Goal: Transaction & Acquisition: Purchase product/service

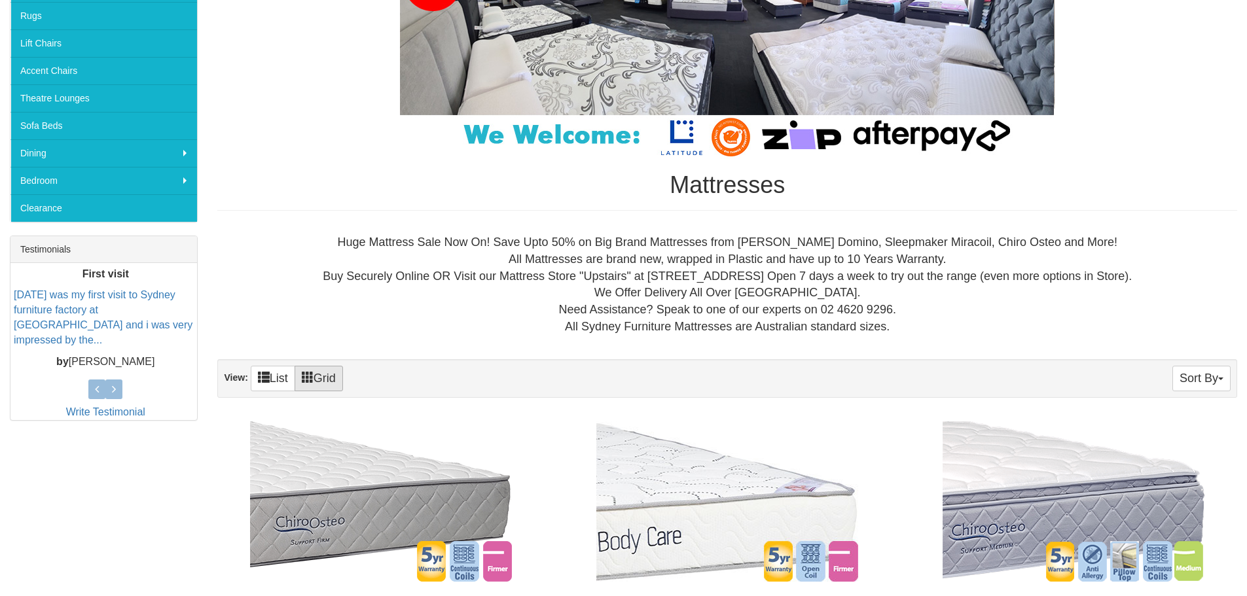
scroll to position [349, 0]
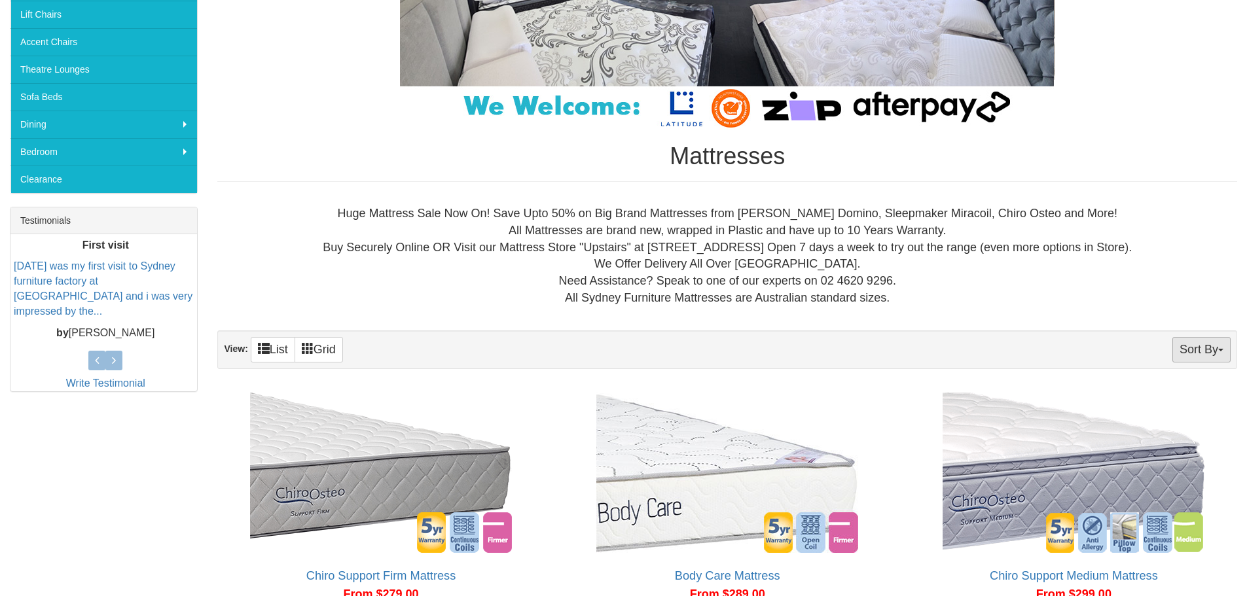
click at [1211, 353] on button "Sort By" at bounding box center [1202, 350] width 58 height 26
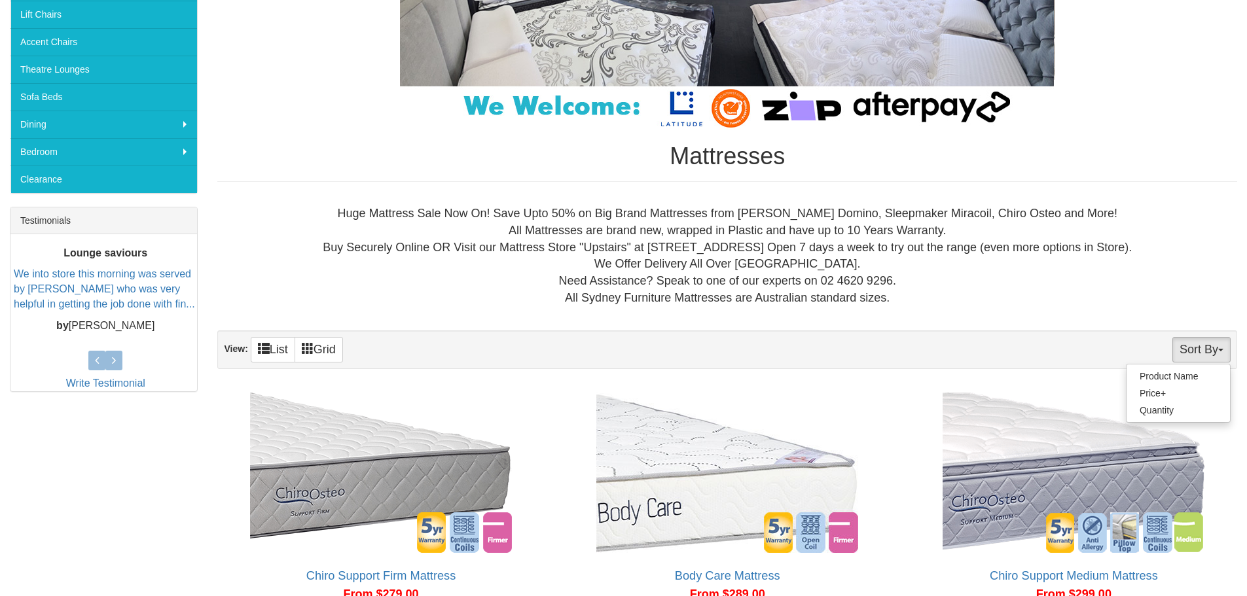
click at [1056, 272] on div "Huge Mattress Sale Now On! Save Upto 50% on Big Brand Mattresses from AH Beard …" at bounding box center [727, 256] width 999 height 101
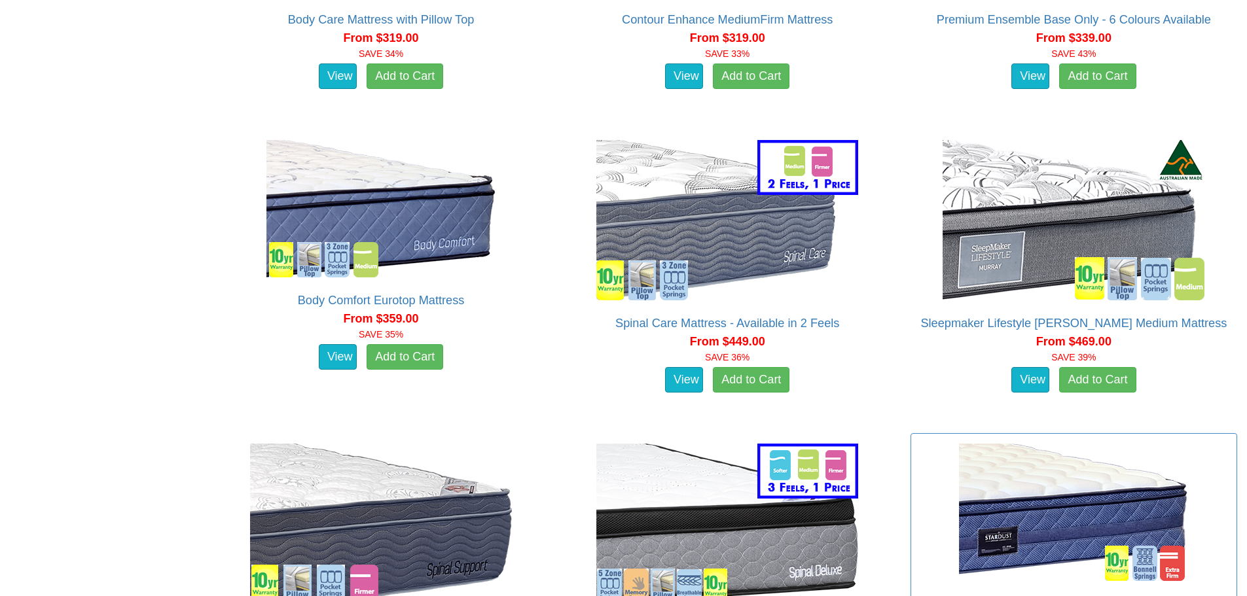
scroll to position [1048, 0]
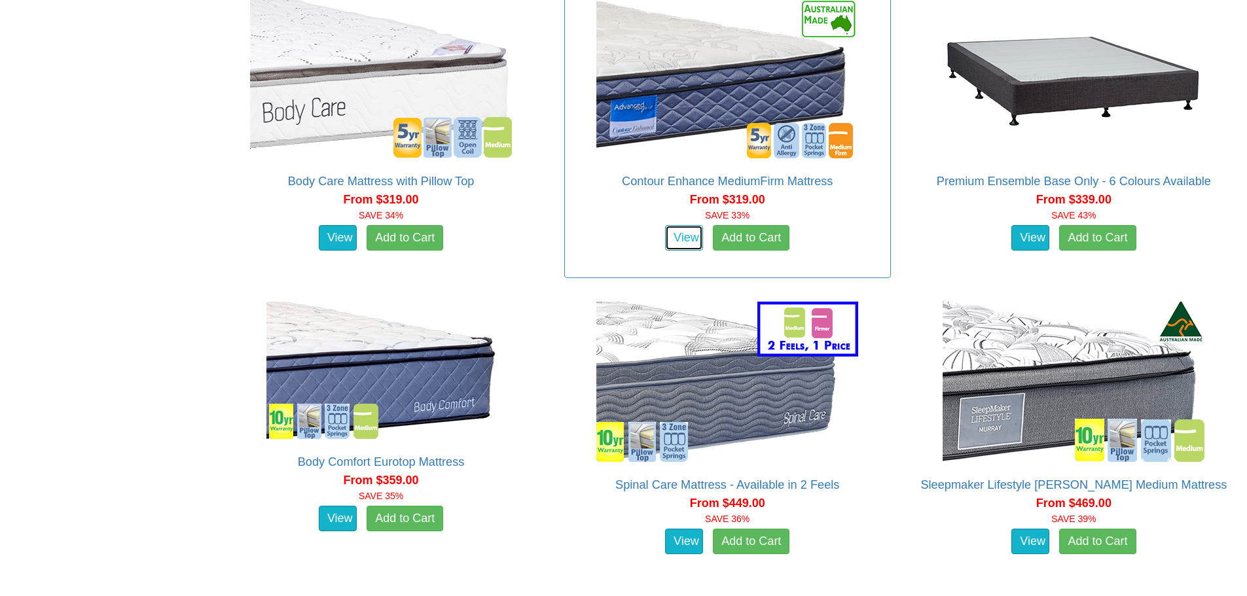
click at [685, 242] on link "View" at bounding box center [684, 238] width 38 height 26
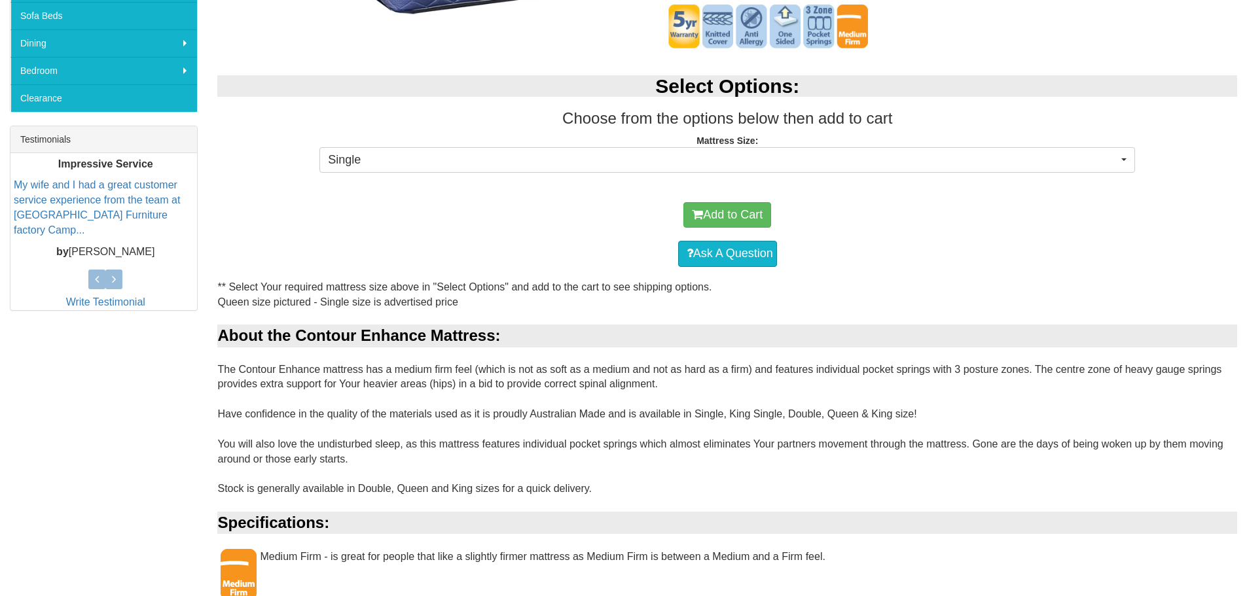
scroll to position [437, 0]
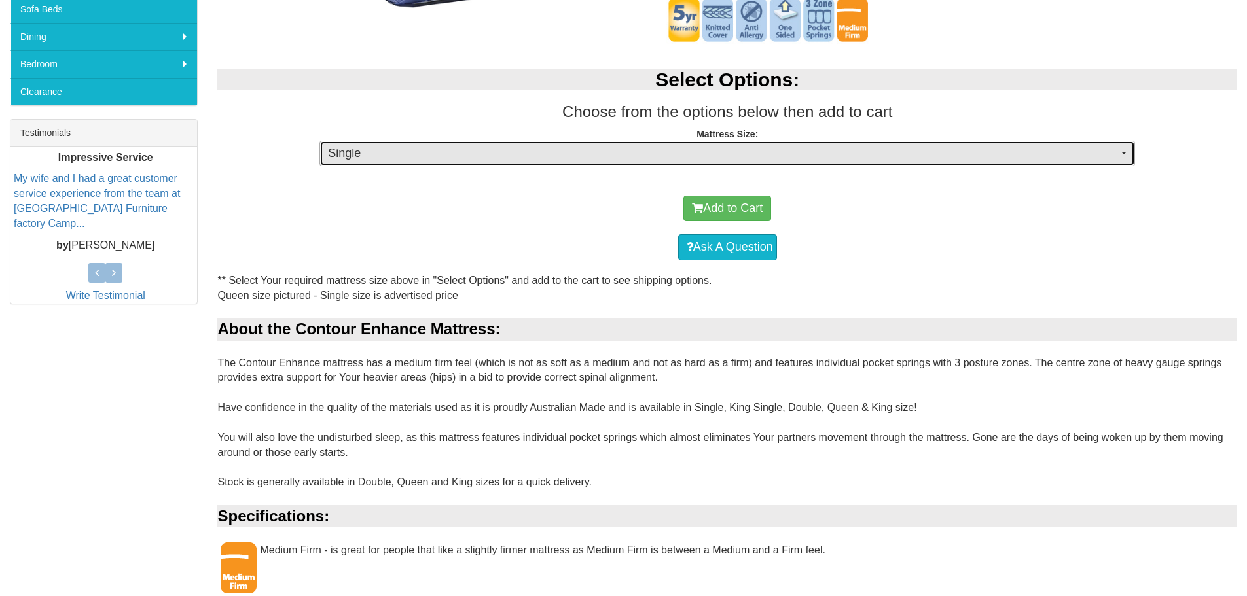
click at [843, 150] on span "Single" at bounding box center [723, 153] width 790 height 17
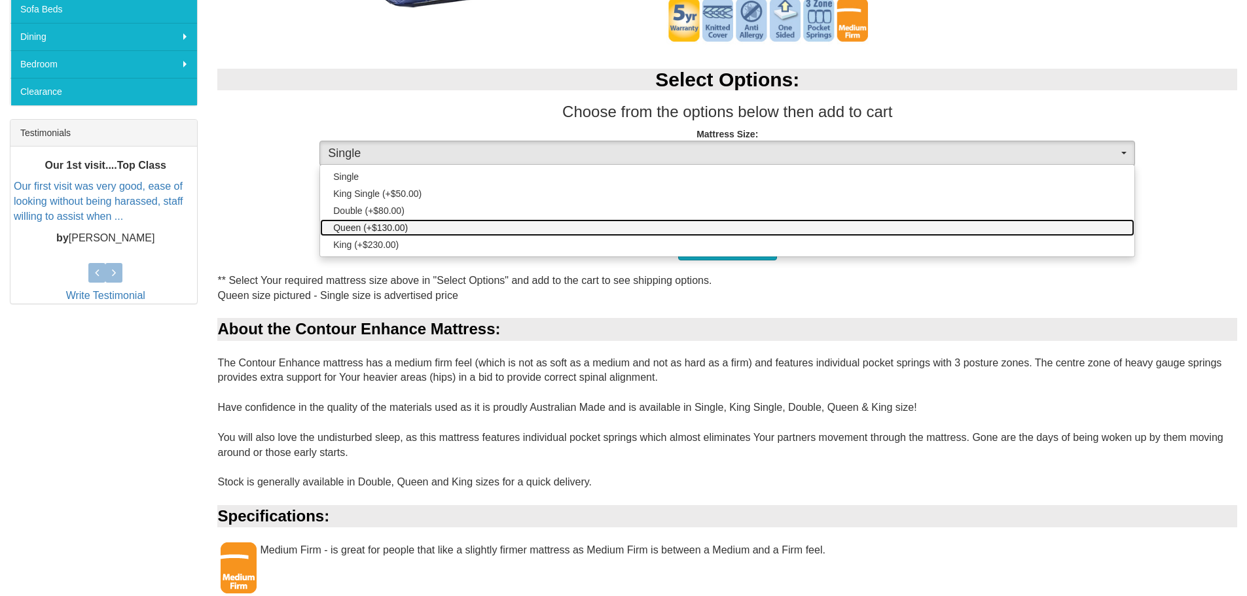
click at [715, 223] on link "Queen (+$130.00)" at bounding box center [727, 227] width 814 height 17
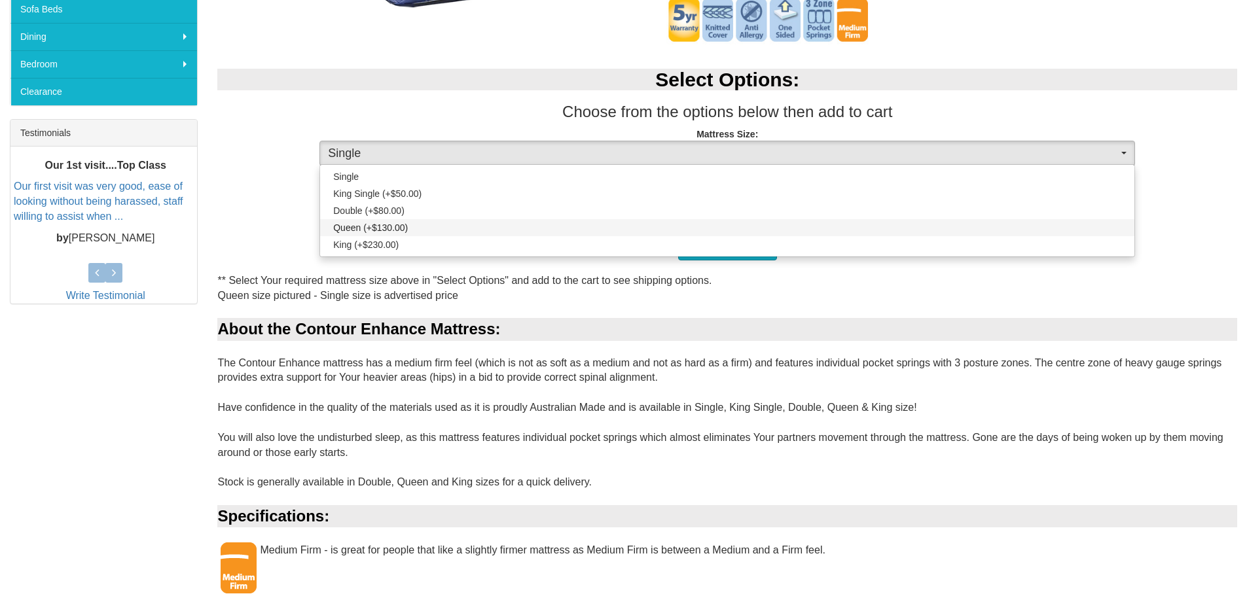
select select "189"
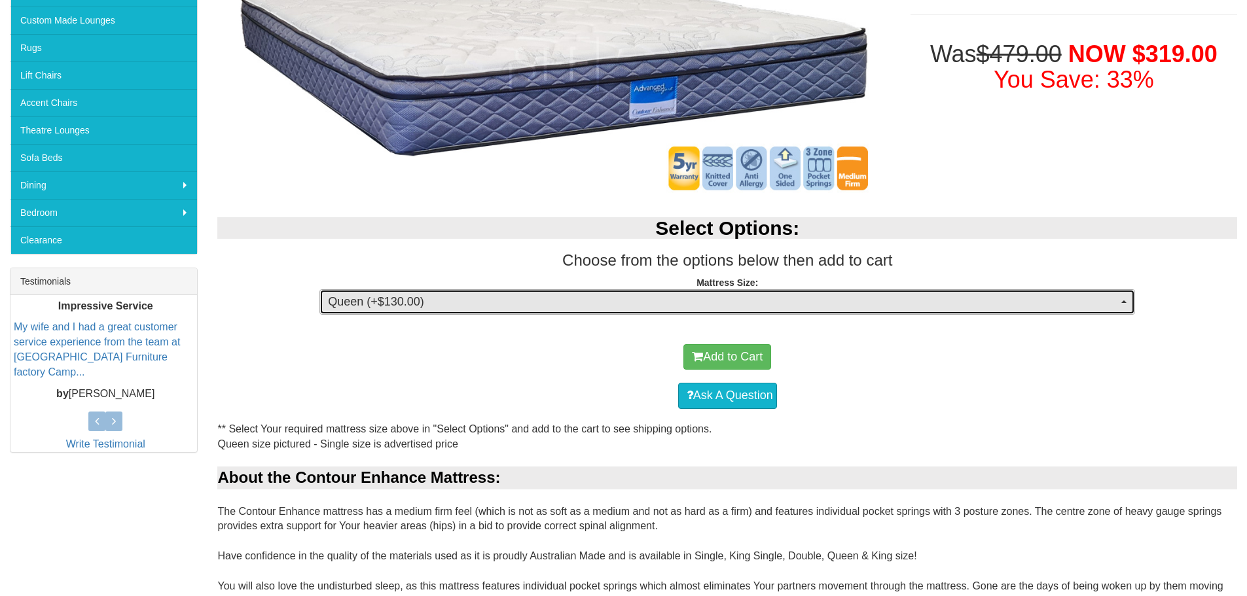
scroll to position [0, 0]
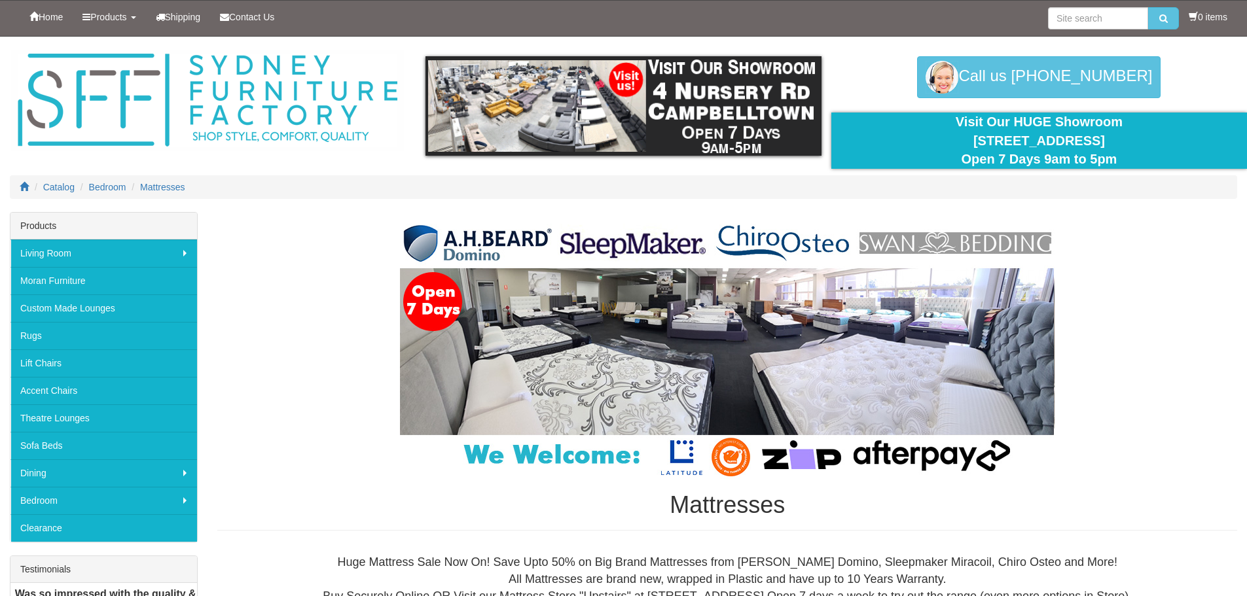
scroll to position [1048, 0]
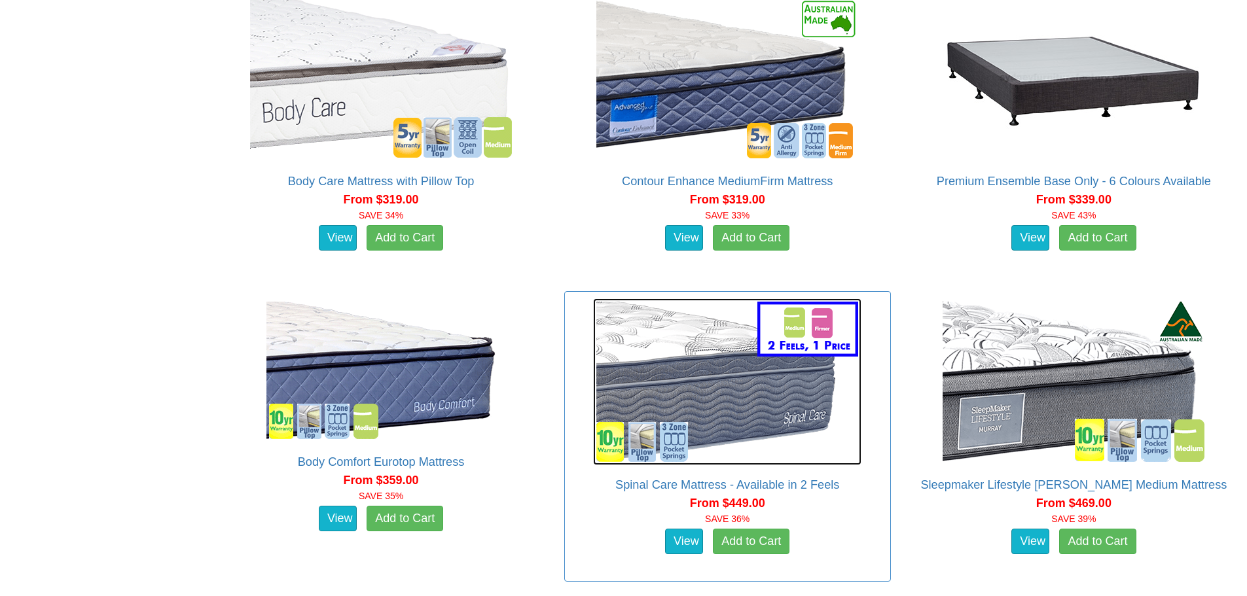
click at [732, 388] on img at bounding box center [727, 382] width 268 height 167
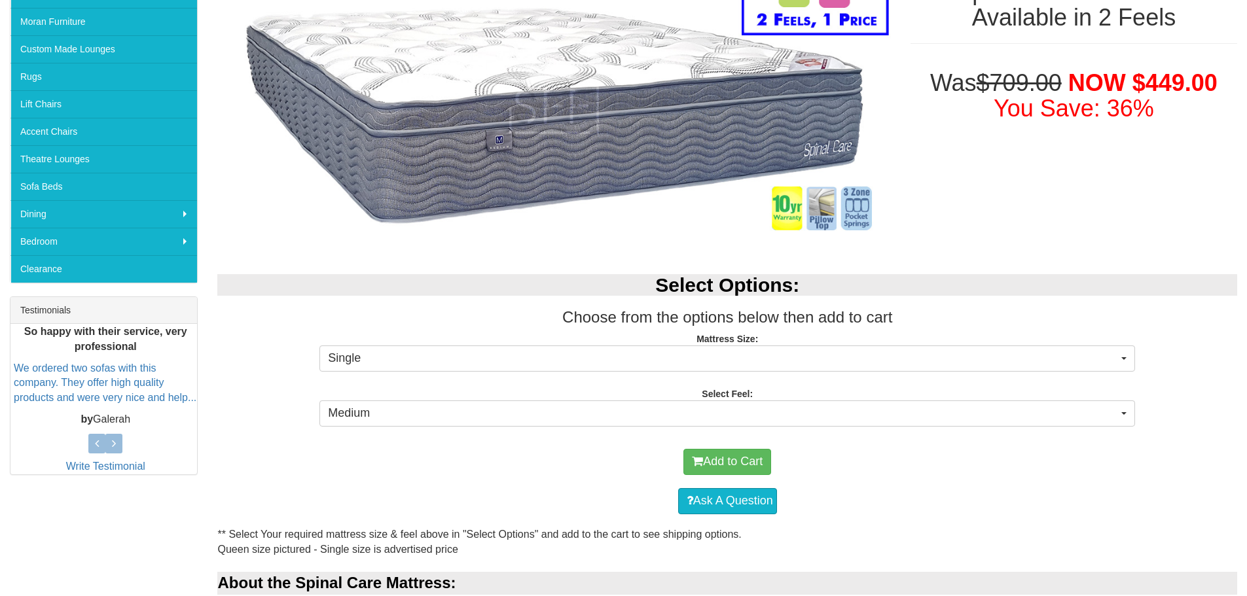
scroll to position [262, 0]
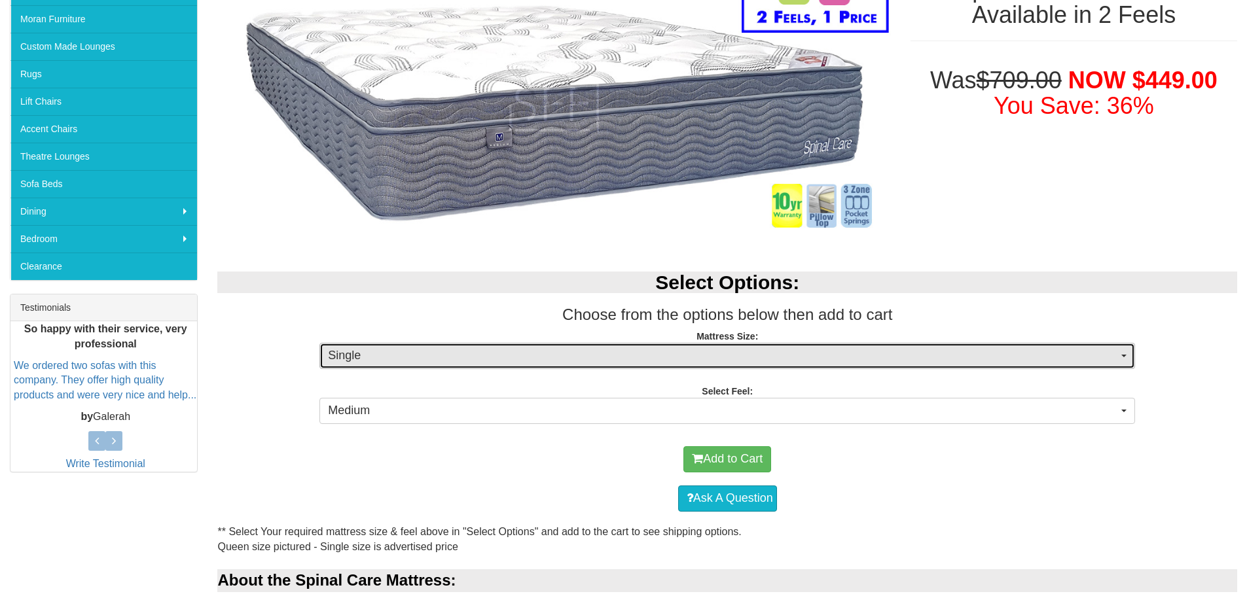
click at [712, 359] on span "Single" at bounding box center [723, 356] width 790 height 17
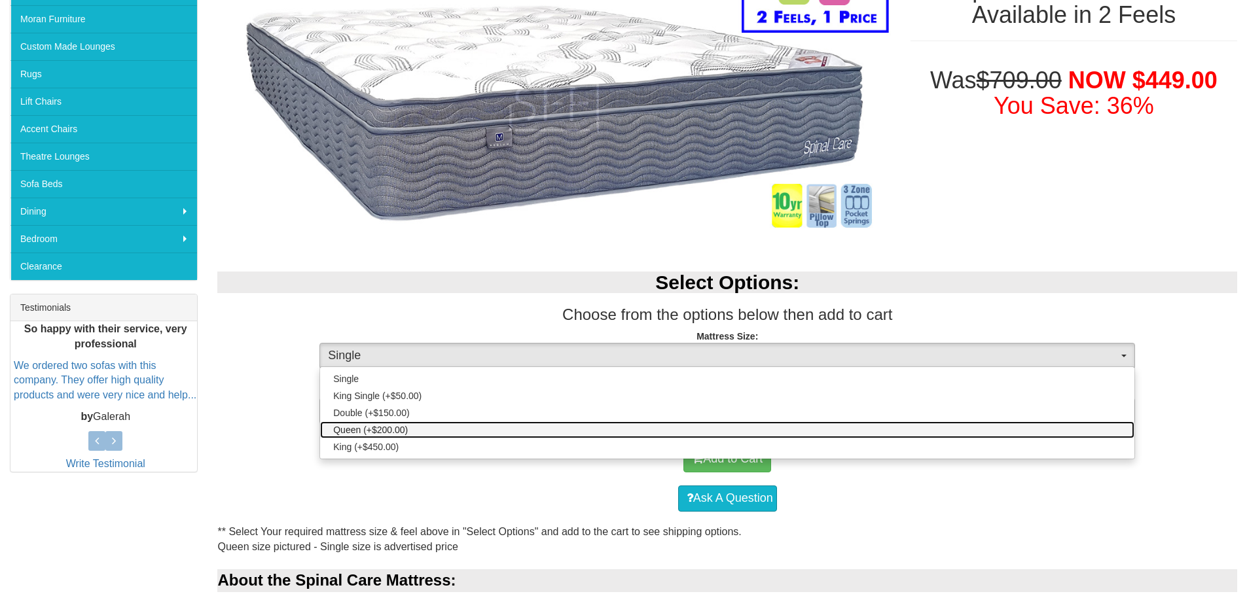
click at [643, 424] on link "Queen (+$200.00)" at bounding box center [727, 430] width 814 height 17
select select "189"
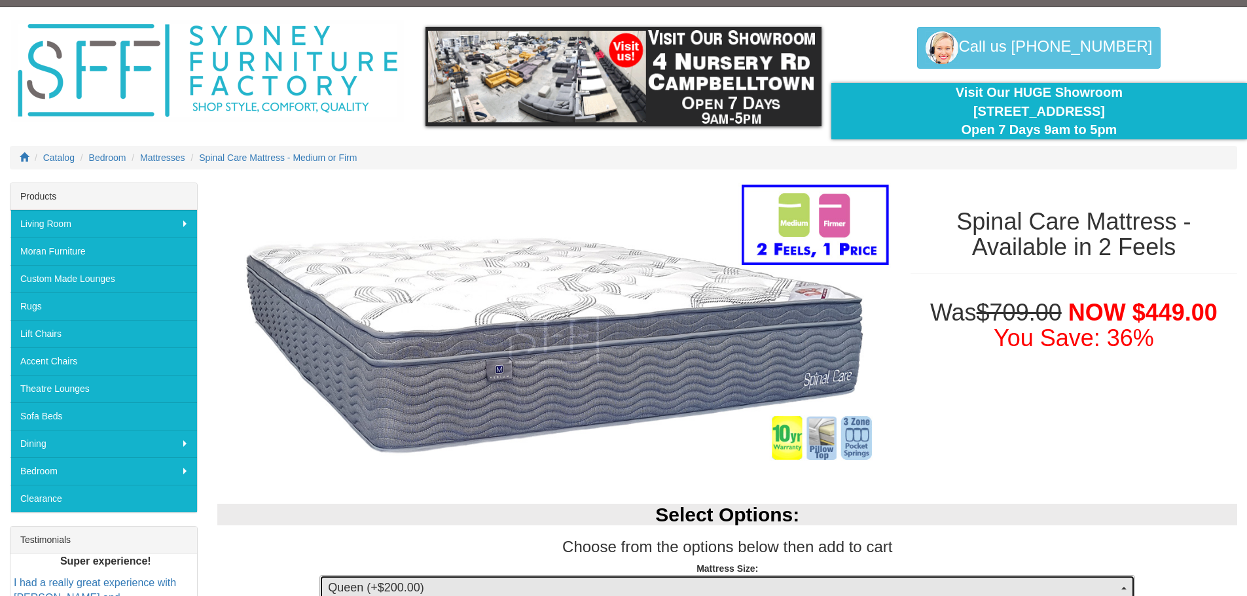
scroll to position [0, 0]
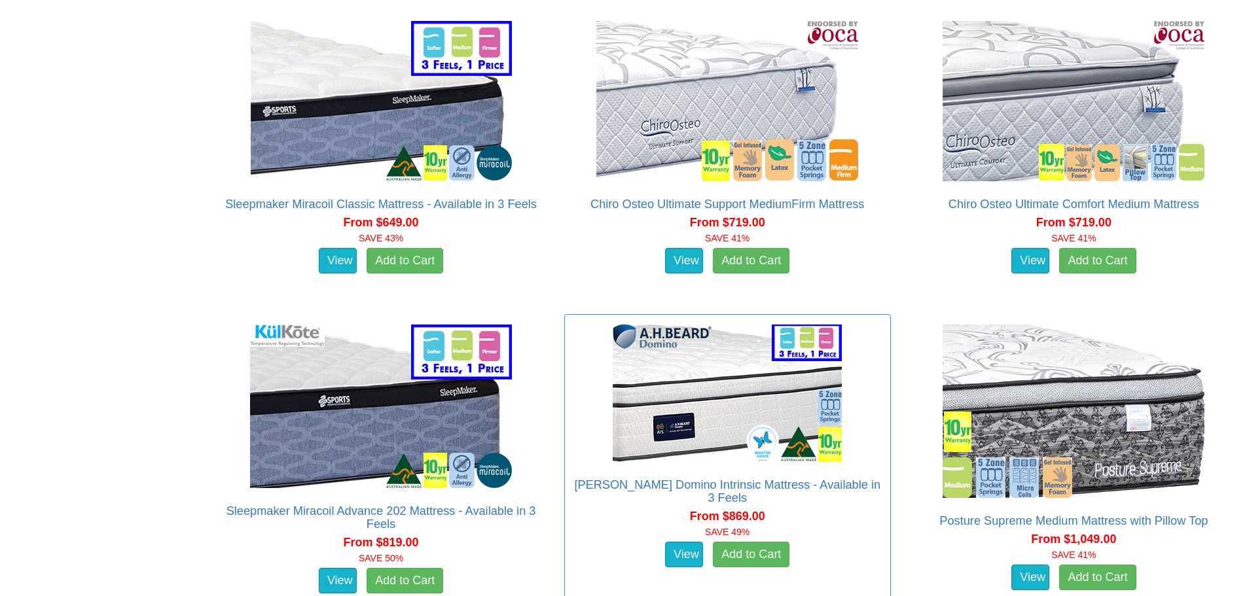
scroll to position [2270, 0]
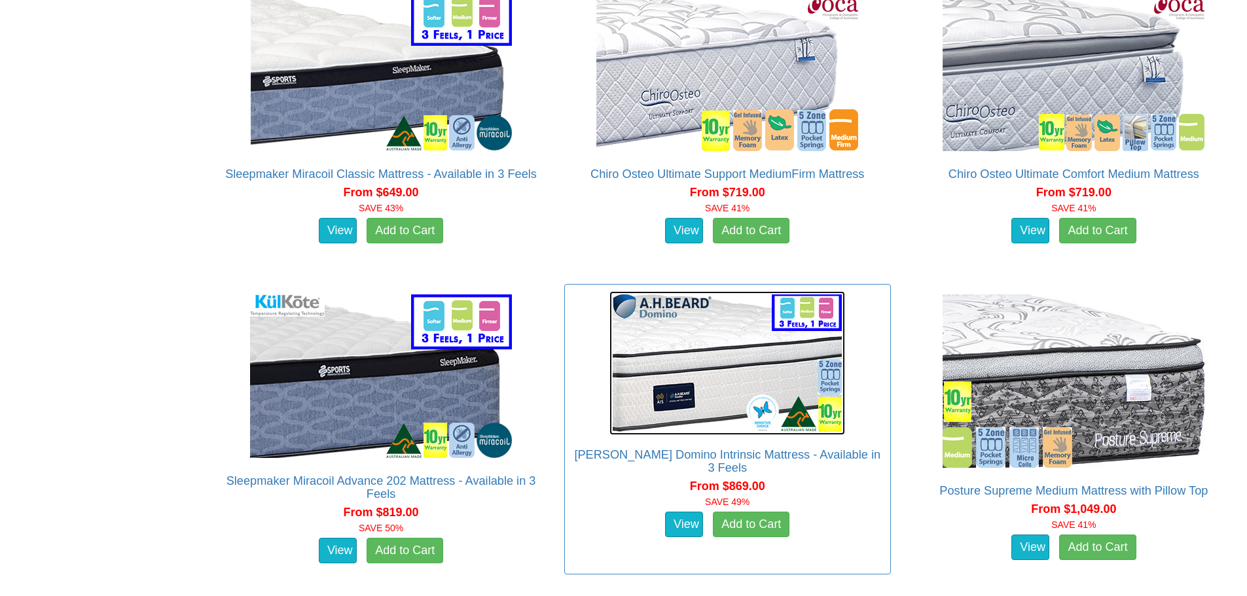
click at [727, 344] on img at bounding box center [728, 363] width 236 height 144
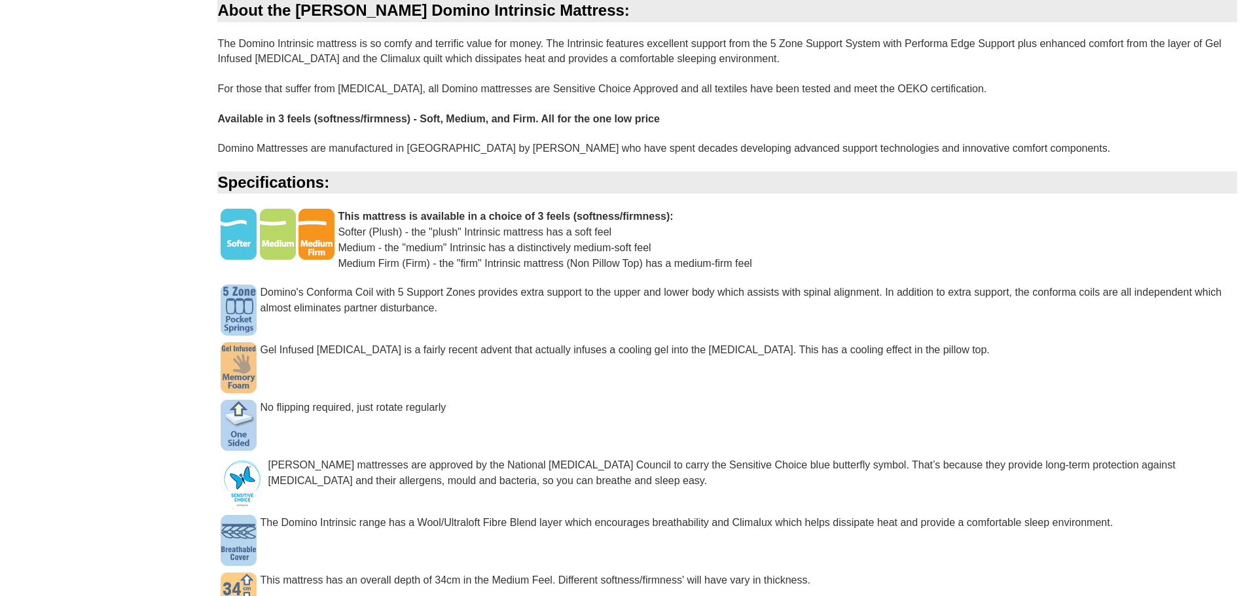
scroll to position [960, 0]
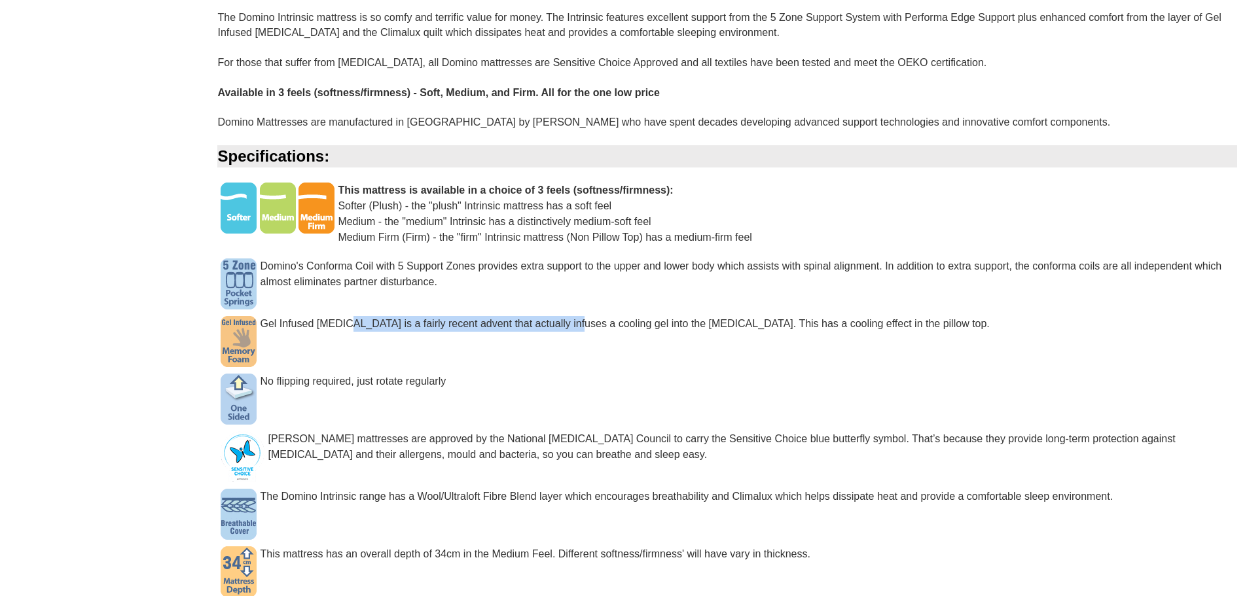
drag, startPoint x: 378, startPoint y: 323, endPoint x: 632, endPoint y: 314, distance: 254.2
click at [632, 314] on div "** Select Your required mattress size & feel(softness/hardness) above in "Selec…" at bounding box center [727, 413] width 1020 height 968
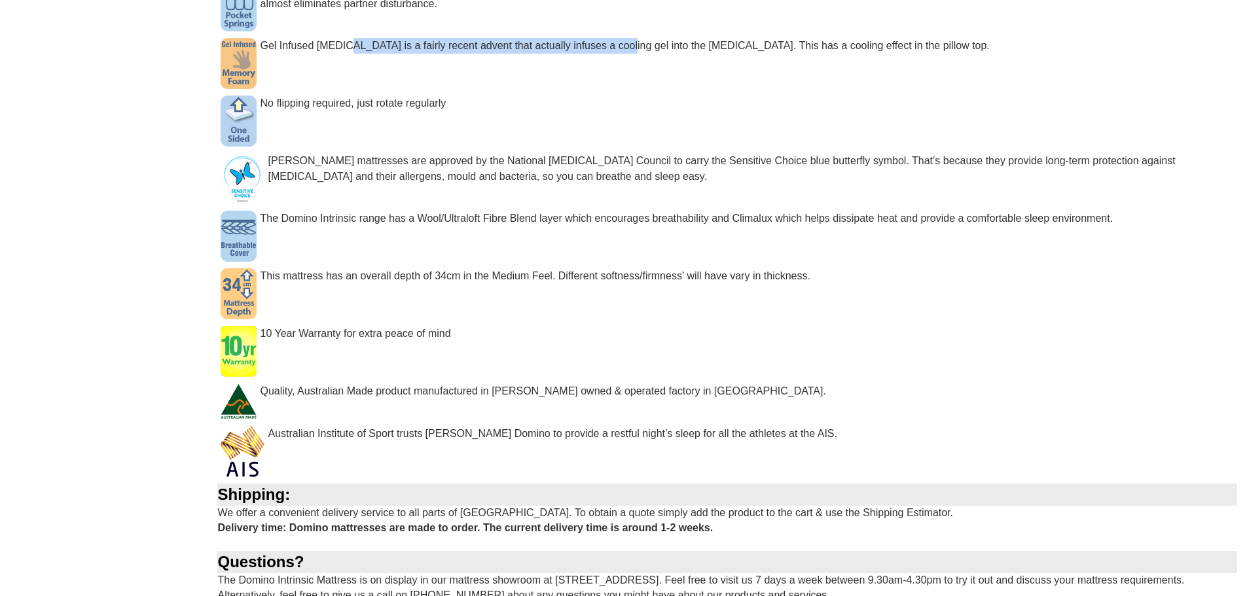
scroll to position [1135, 0]
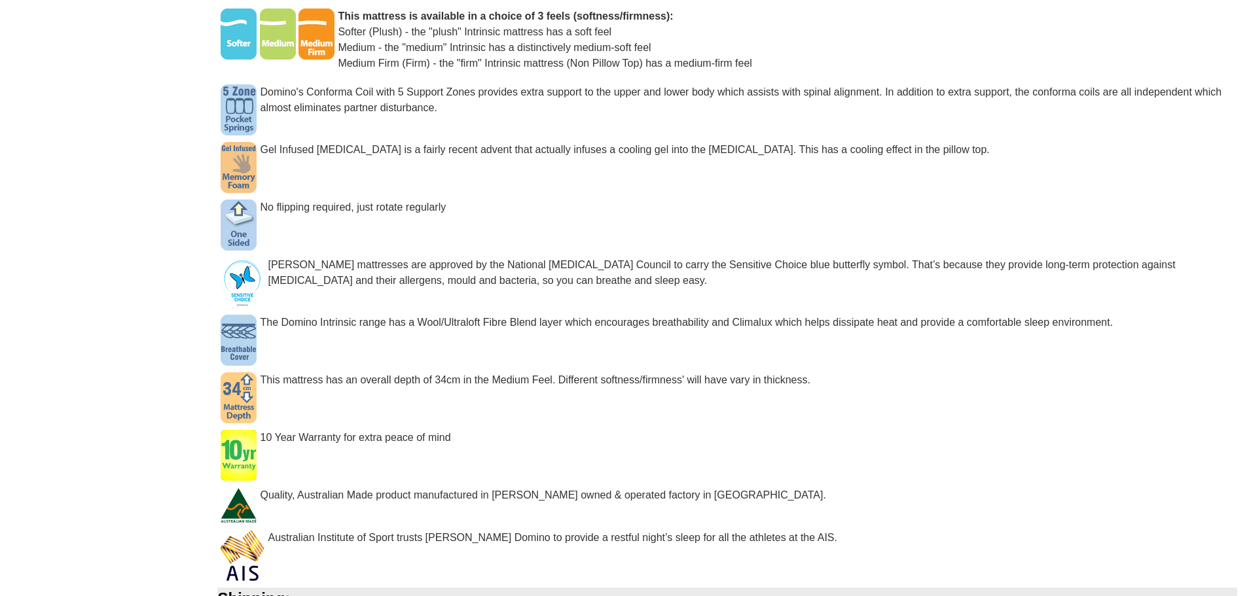
click at [295, 155] on div "Gel Infused memory foam is a fairly recent advent that actually infuses a cooli…" at bounding box center [727, 156] width 1020 height 29
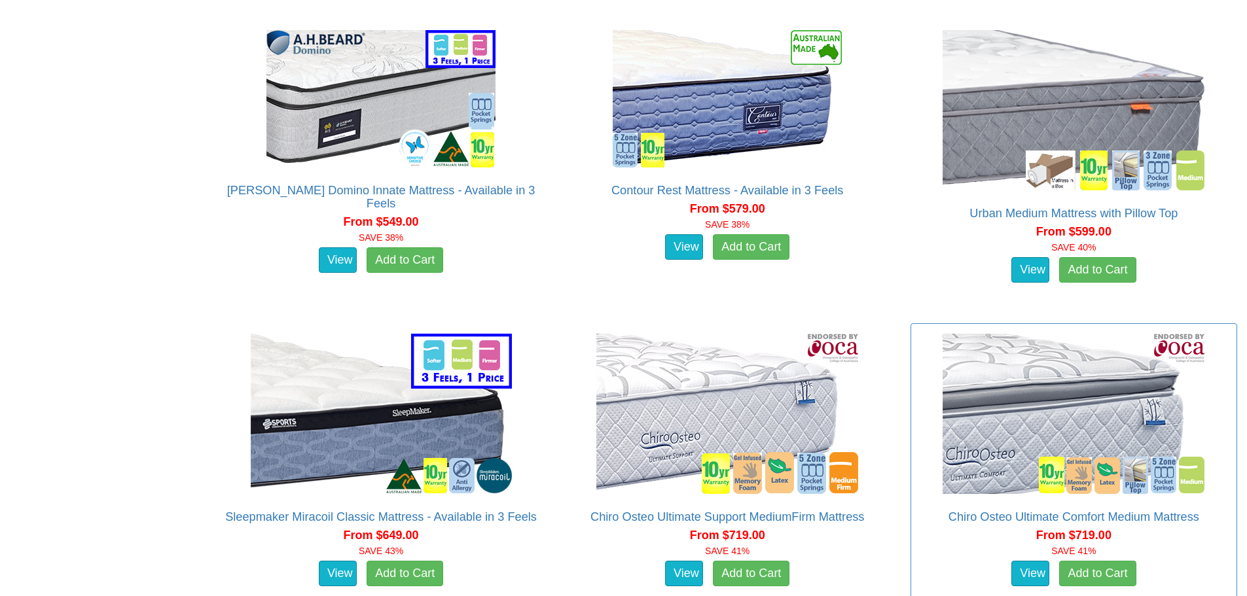
scroll to position [1897, 0]
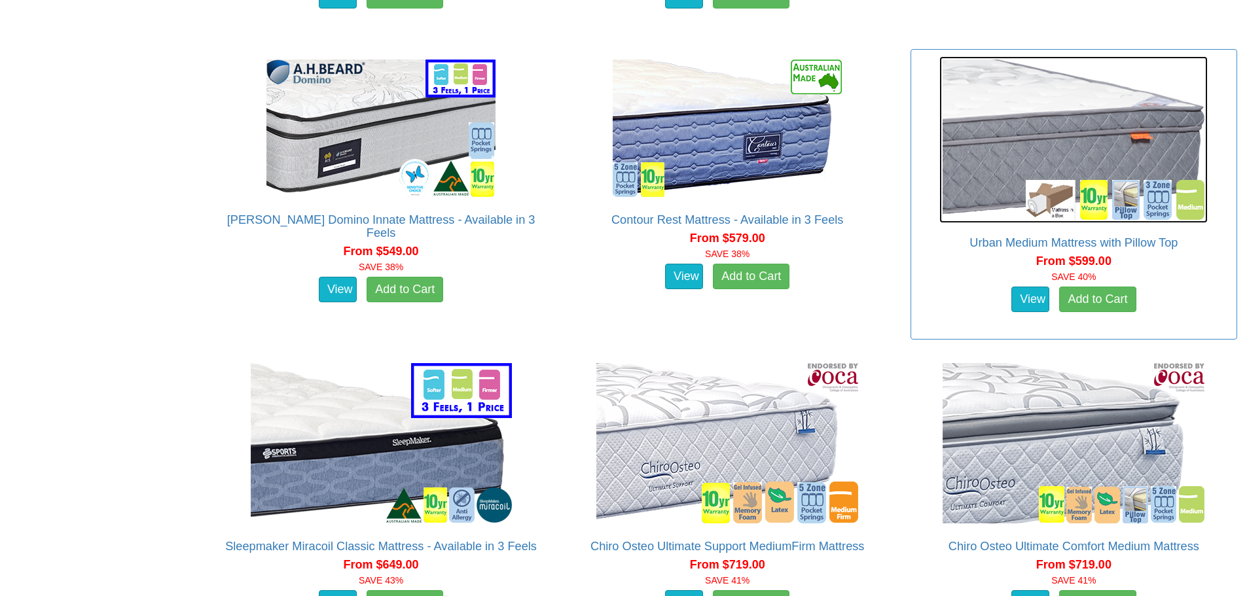
click at [1010, 130] on img at bounding box center [1074, 139] width 268 height 167
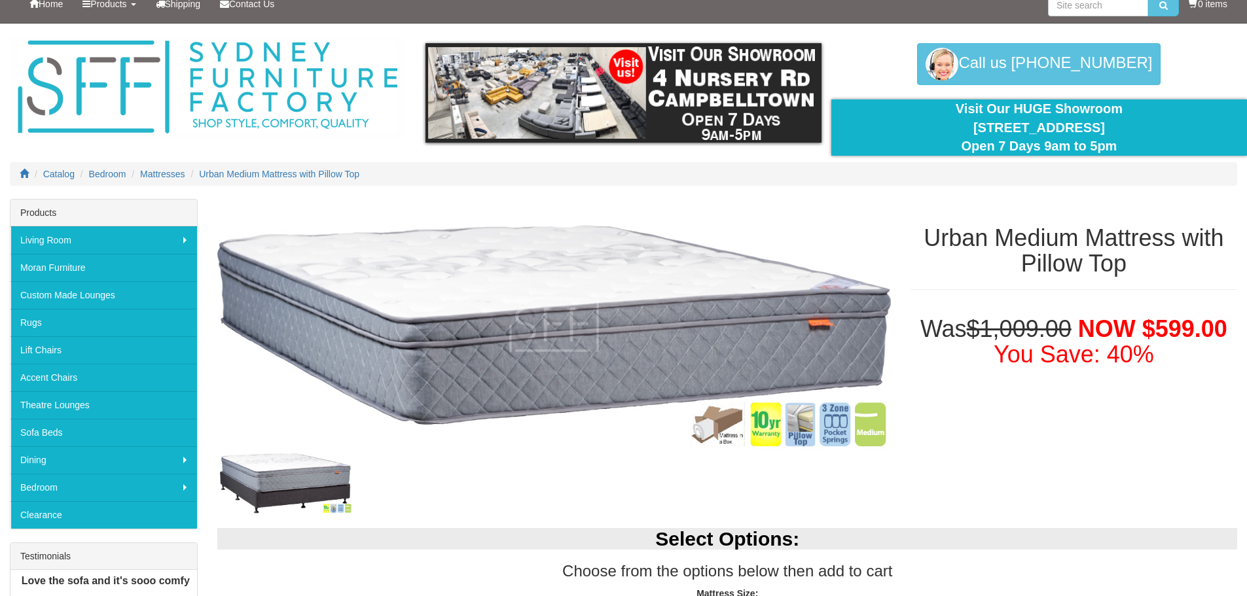
scroll to position [175, 0]
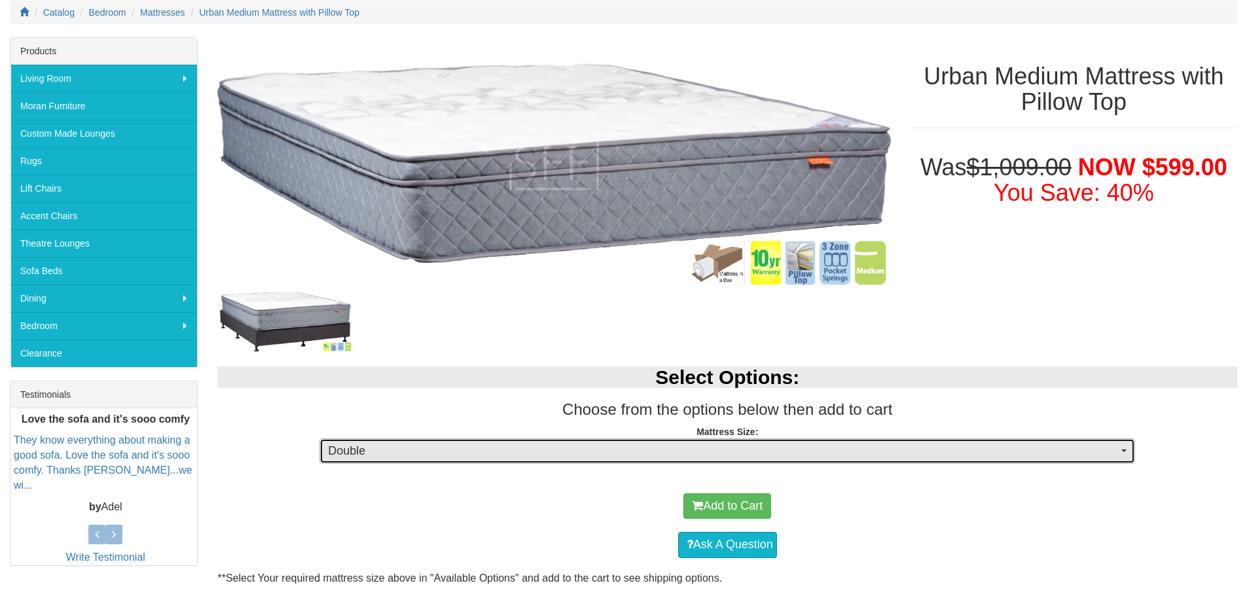
click at [466, 450] on span "Double" at bounding box center [723, 451] width 790 height 17
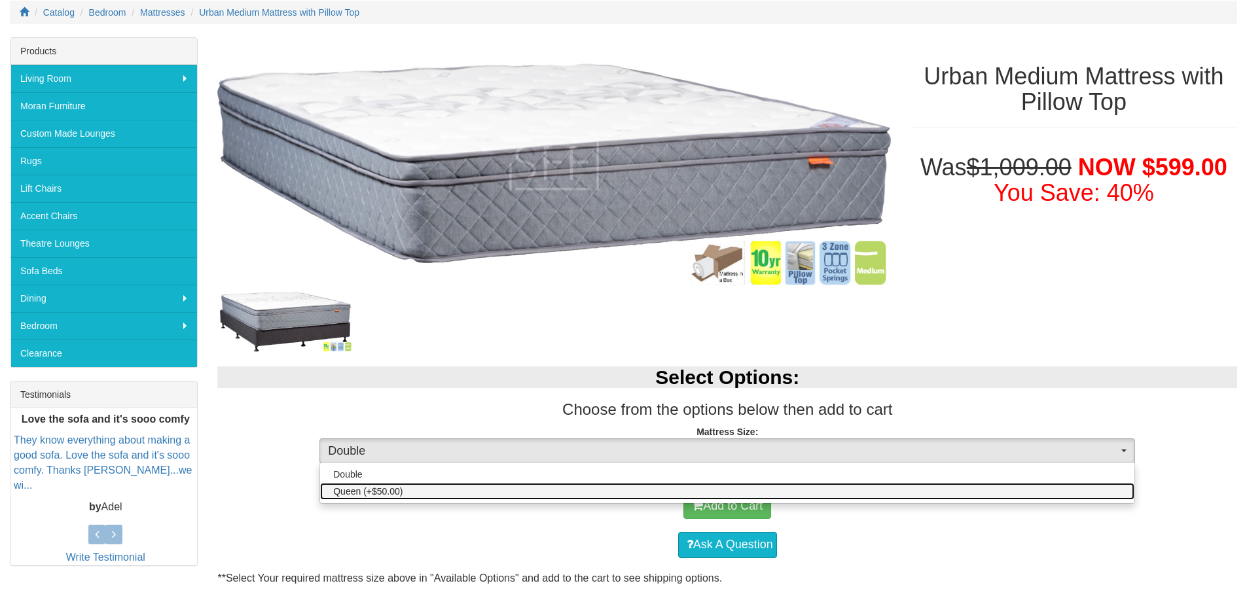
click at [407, 494] on link "Queen (+$50.00)" at bounding box center [727, 491] width 814 height 17
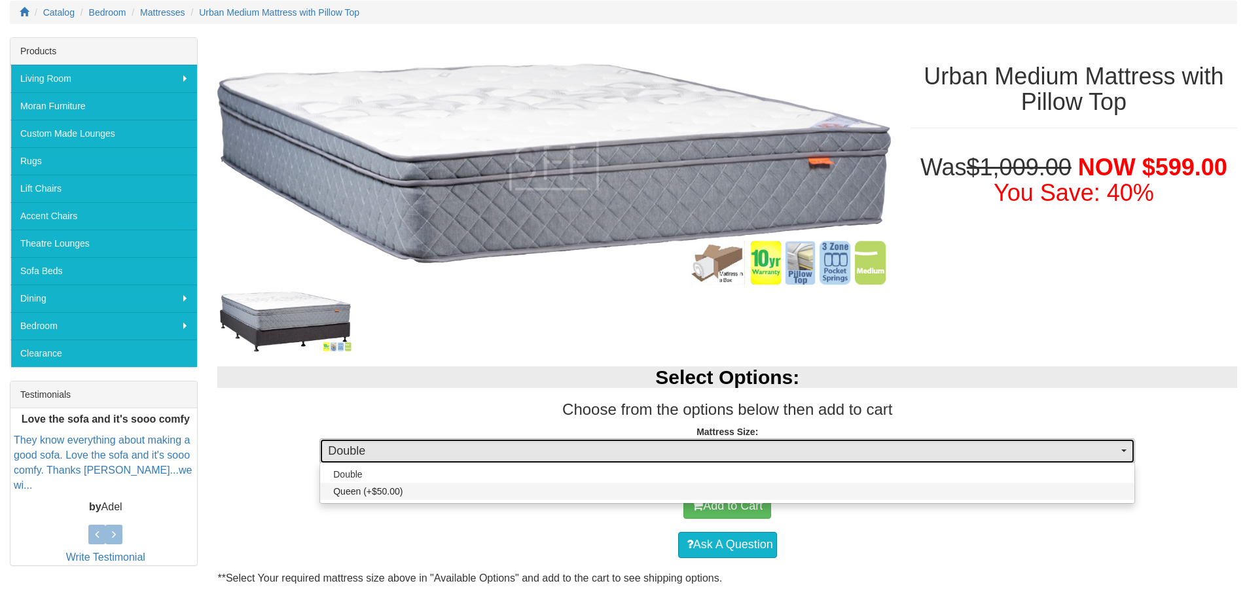
select select "189"
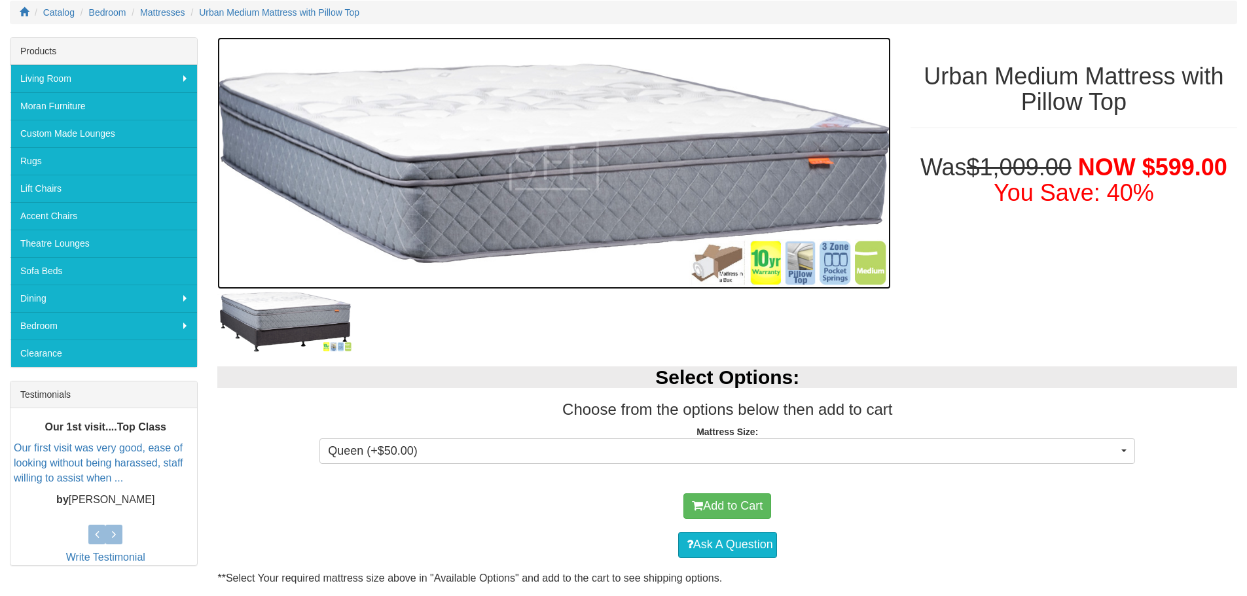
click at [720, 274] on img at bounding box center [553, 163] width 673 height 253
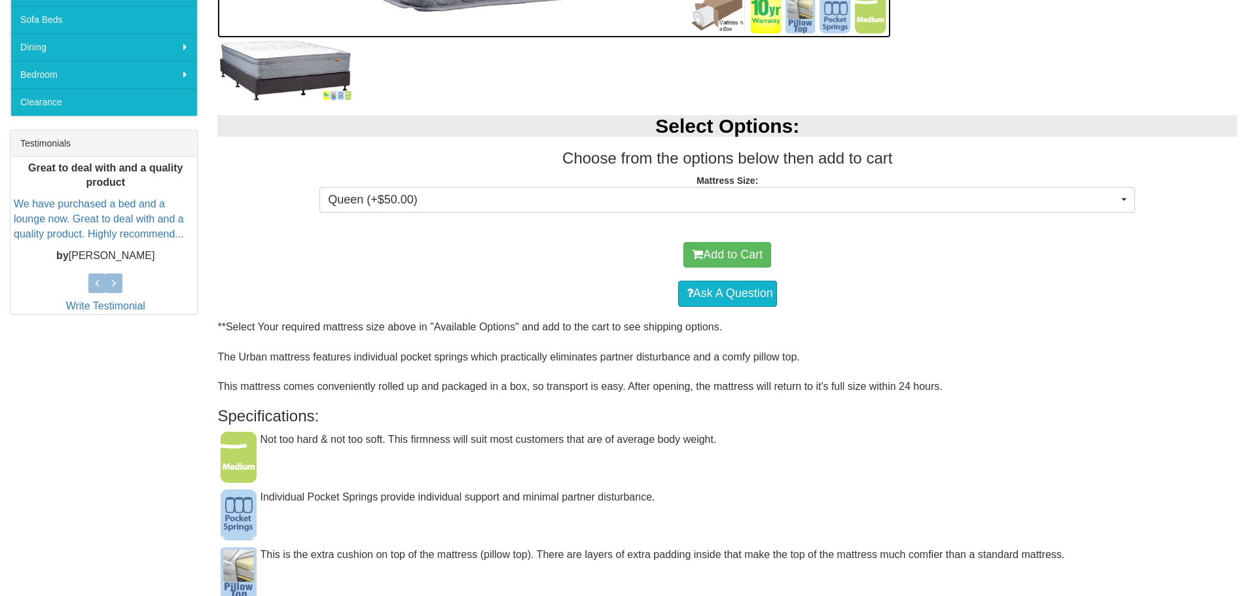
scroll to position [437, 0]
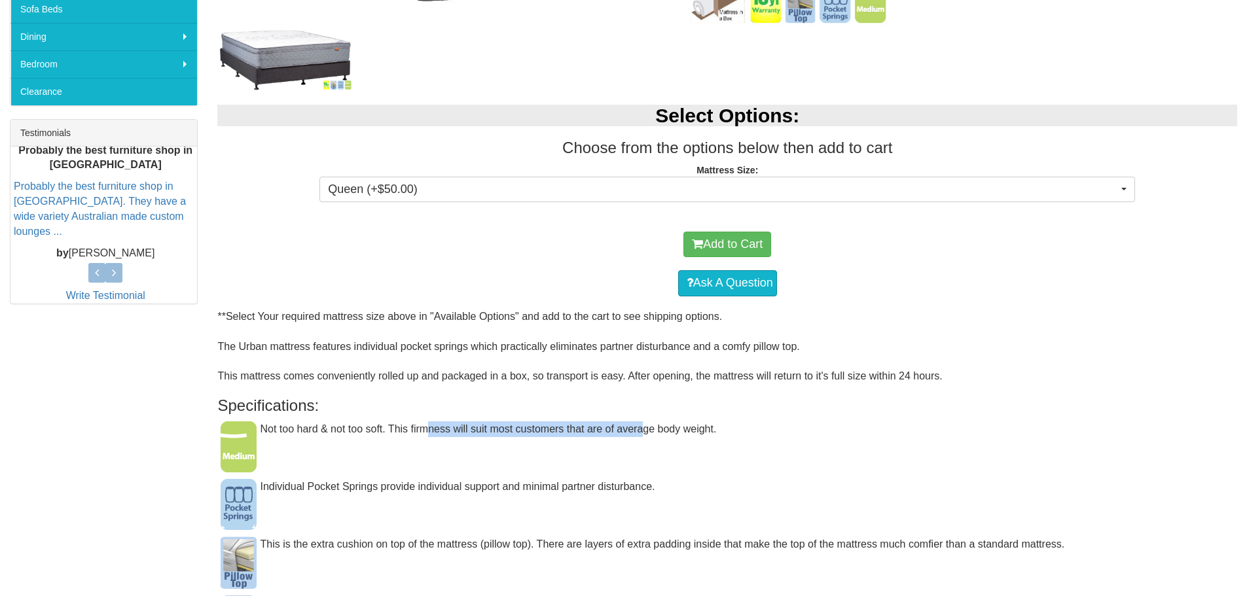
drag, startPoint x: 430, startPoint y: 436, endPoint x: 673, endPoint y: 428, distance: 243.1
click at [667, 426] on div "Not too hard & not too soft. This firmness will suit most customers that are of…" at bounding box center [727, 436] width 1020 height 29
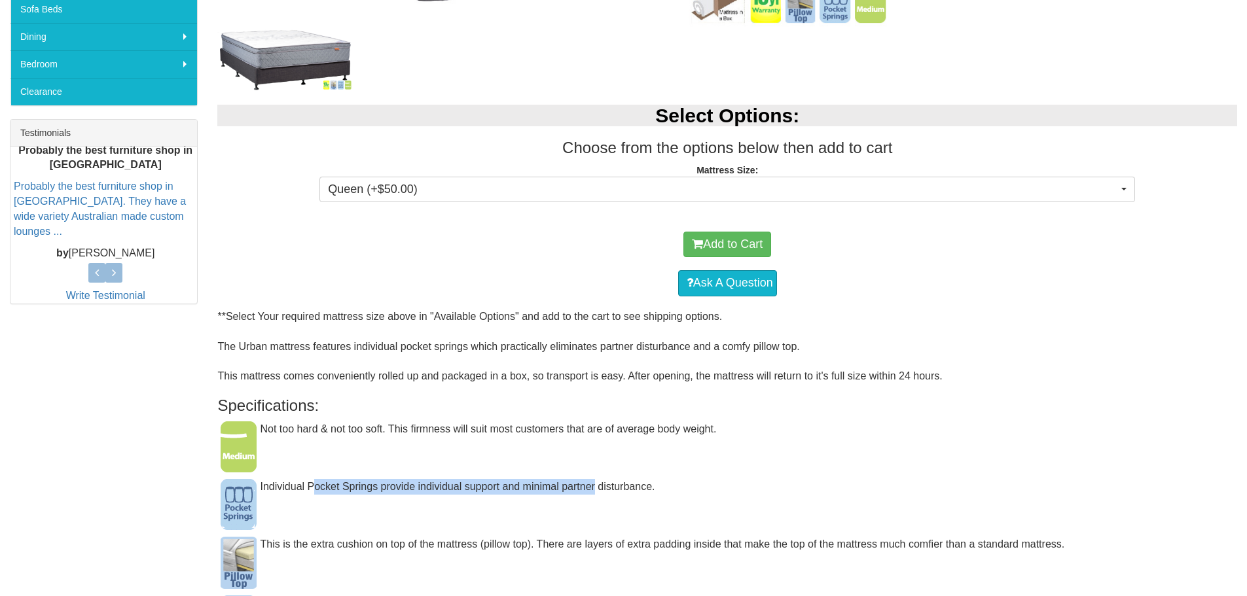
drag, startPoint x: 323, startPoint y: 488, endPoint x: 619, endPoint y: 493, distance: 296.0
click at [602, 488] on div "Individual Pocket Springs provide individual support and minimal partner distur…" at bounding box center [727, 493] width 1020 height 29
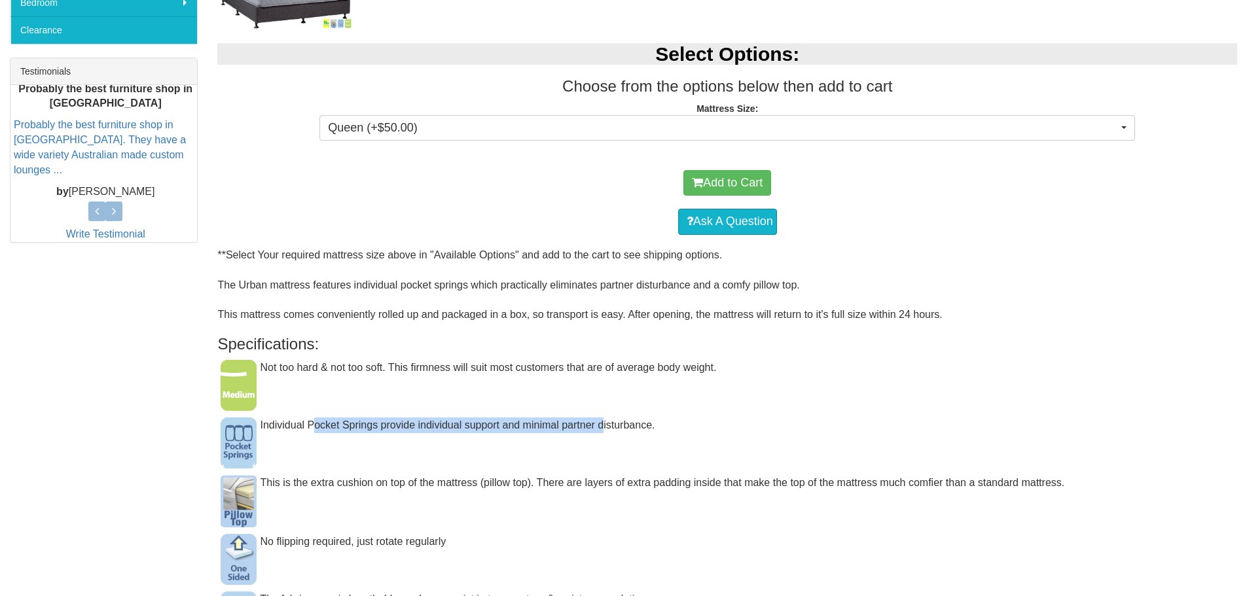
scroll to position [524, 0]
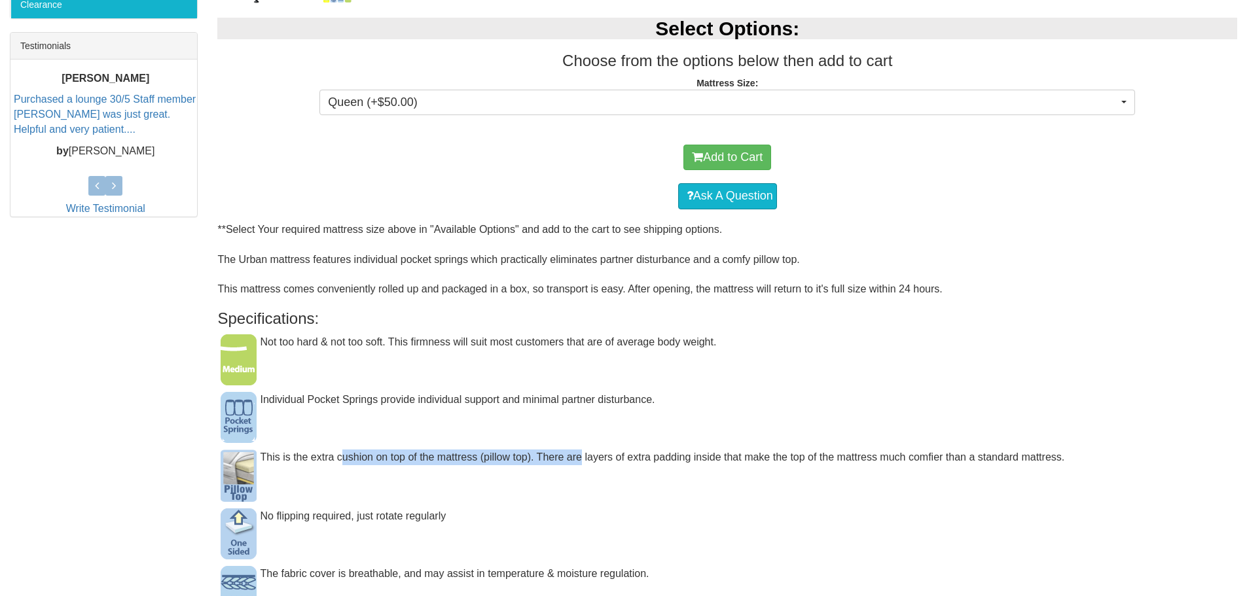
drag, startPoint x: 340, startPoint y: 455, endPoint x: 582, endPoint y: 452, distance: 241.6
click at [582, 452] on div "This is the extra cushion on top of the mattress (pillow top). There are layers…" at bounding box center [727, 464] width 1020 height 29
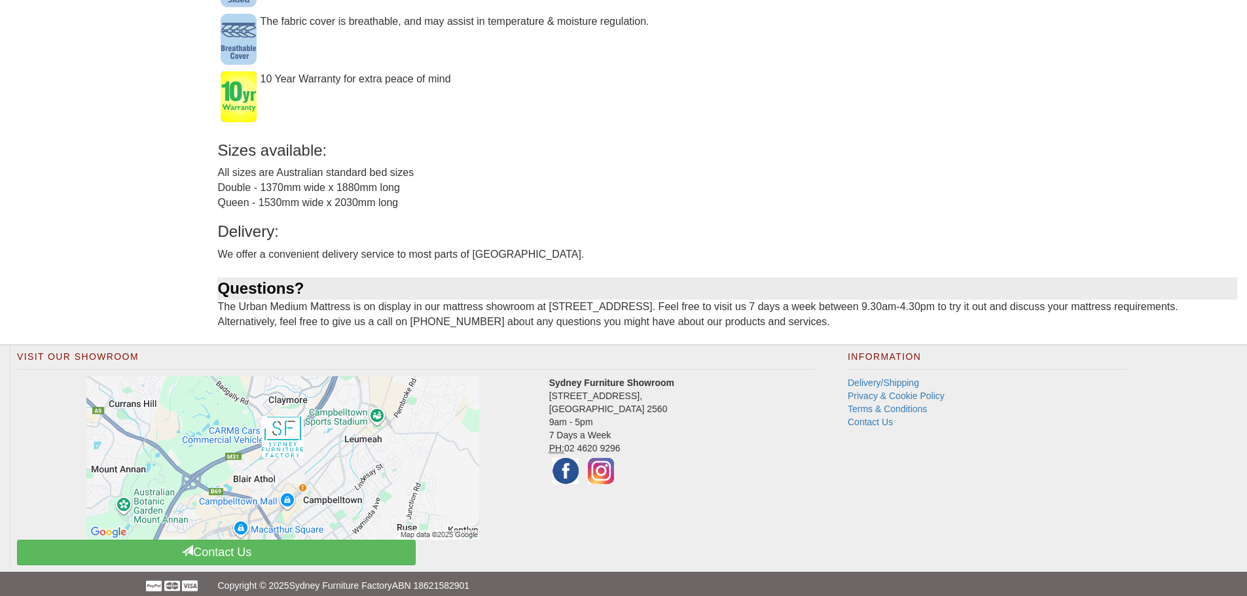
scroll to position [1086, 0]
